Goal: Information Seeking & Learning: Learn about a topic

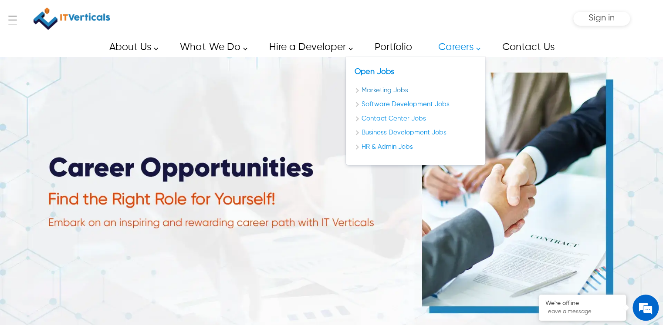
click at [358, 91] on link "Marketing Jobs" at bounding box center [415, 91] width 122 height 10
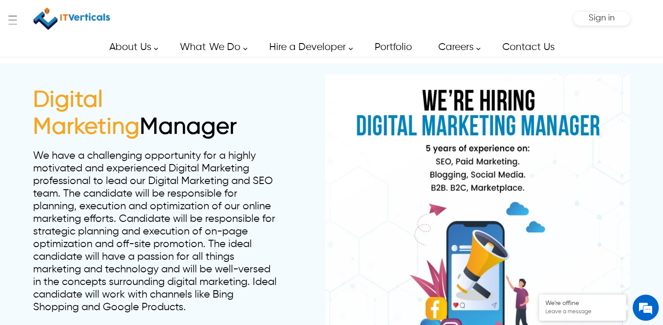
click at [294, 195] on div "Digital Marketing Manager We have a challenging opportunity for a highly motiva…" at bounding box center [331, 227] width 597 height 327
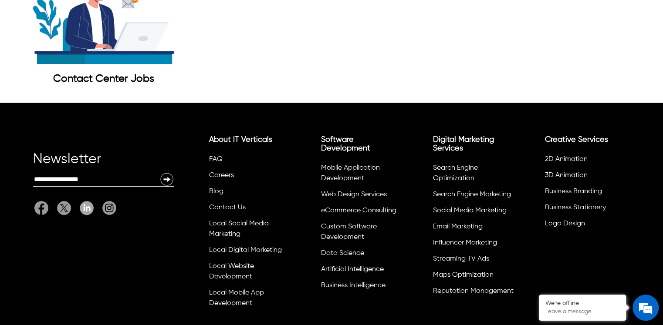
scroll to position [4569, 0]
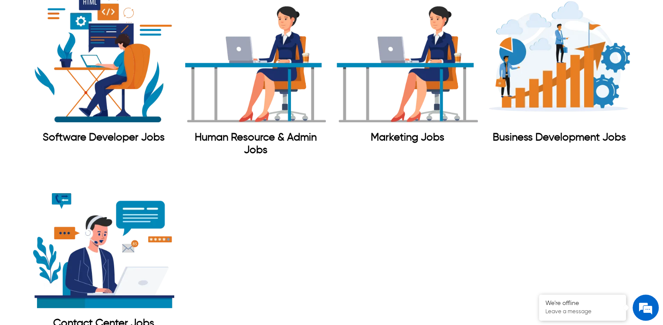
scroll to position [1408, 0]
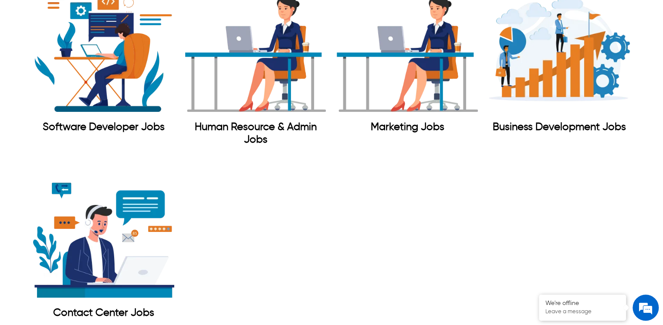
click at [296, 55] on img "Human Resource &amp; Admin Jobs" at bounding box center [255, 46] width 141 height 141
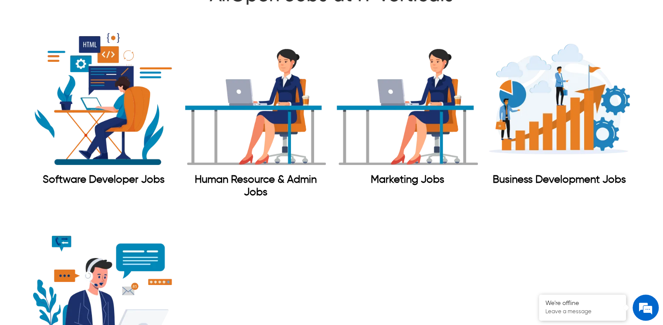
scroll to position [1135, 0]
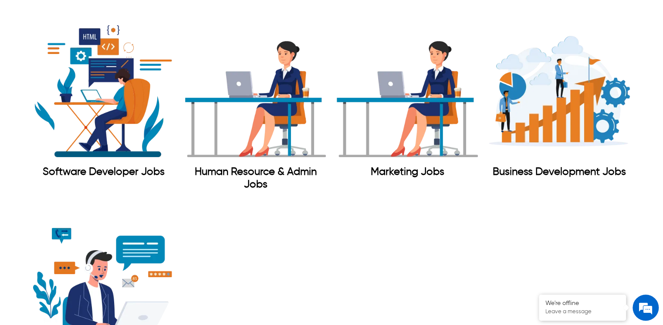
click at [406, 82] on img "Marketing Jobs" at bounding box center [407, 90] width 141 height 141
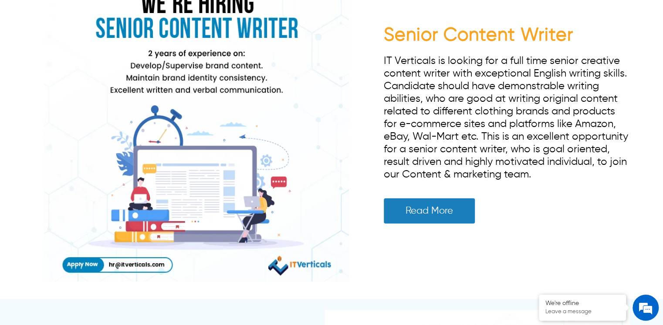
scroll to position [1042, 0]
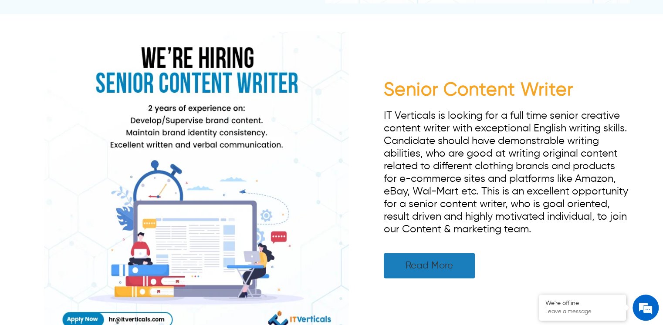
click at [437, 270] on link "Read More" at bounding box center [429, 265] width 91 height 25
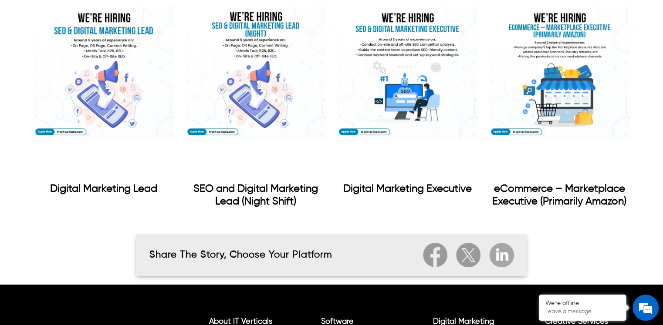
scroll to position [1367, 0]
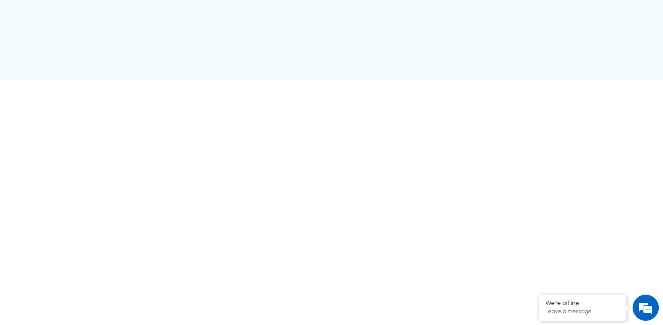
scroll to position [1374, 0]
